Goal: Find specific page/section

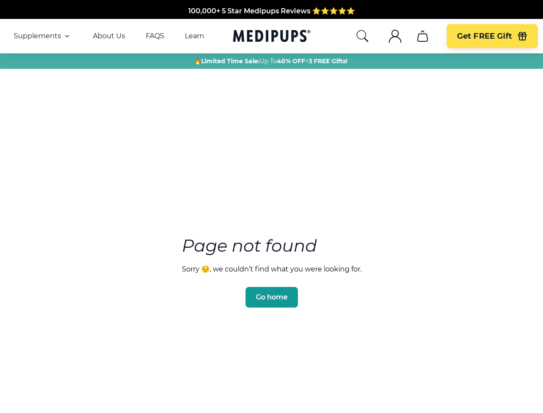
click at [271, 206] on section "Page not found Sorry 😔, we couldn’t find what you were looking for. Go home" at bounding box center [271, 251] width 543 height 330
click at [43, 36] on span "Supplements" at bounding box center [37, 36] width 47 height 9
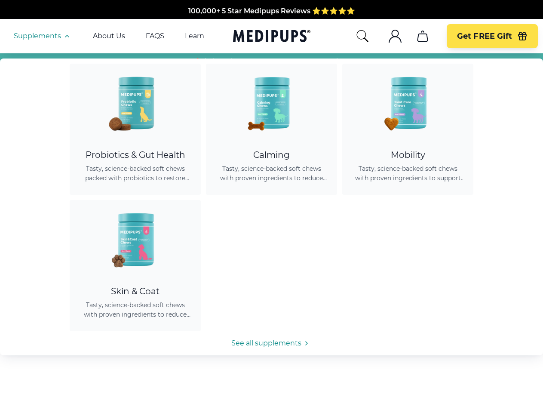
click at [66, 36] on icon "button" at bounding box center [67, 36] width 10 height 10
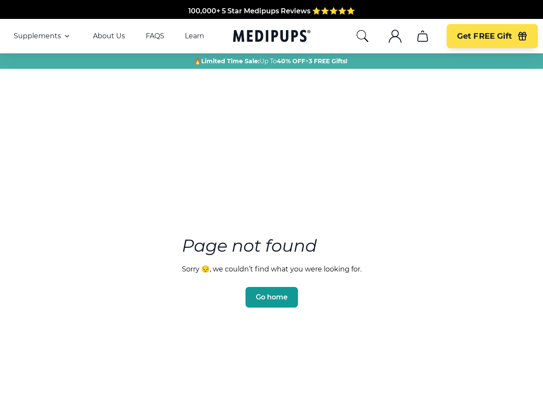
click at [362, 36] on icon "search" at bounding box center [363, 36] width 14 height 14
click at [395, 36] on icon ".cls-1{fill:none;stroke:currentColor;stroke-miterlimit:10;stroke-width:1.5px;}" at bounding box center [395, 36] width 14 height 14
click at [422, 36] on icon "cart" at bounding box center [423, 36] width 14 height 14
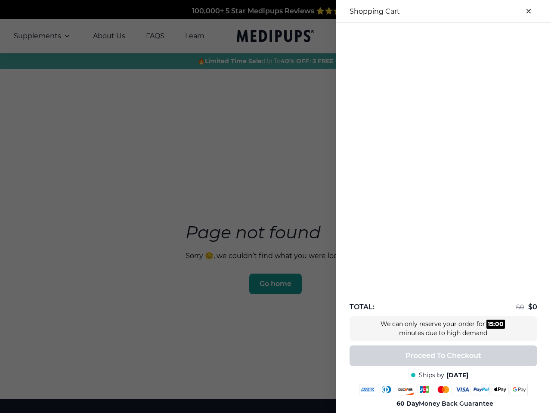
click at [422, 36] on div at bounding box center [275, 206] width 551 height 413
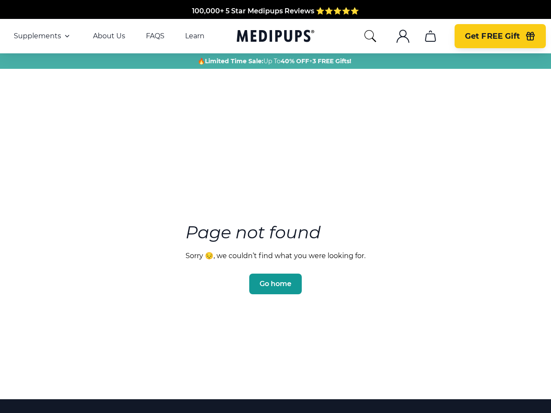
click at [492, 36] on span "Get FREE Gift" at bounding box center [492, 36] width 55 height 10
